Goal: Task Accomplishment & Management: Complete application form

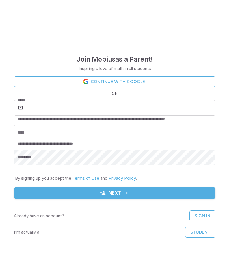
click at [203, 234] on button "Student" at bounding box center [200, 232] width 30 height 11
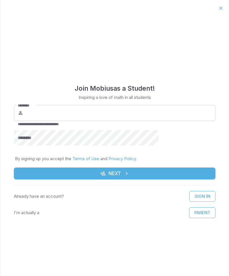
click at [148, 113] on input "********" at bounding box center [119, 113] width 191 height 16
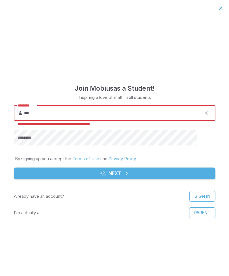
type input "***"
